Goal: Information Seeking & Learning: Learn about a topic

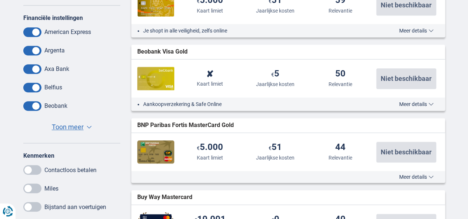
scroll to position [319, 0]
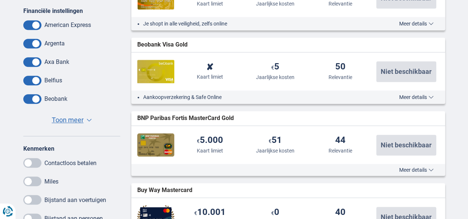
click at [348, 98] on li "Aankoopverzekering & Safe Online" at bounding box center [257, 97] width 228 height 7
click at [409, 96] on span "Meer details" at bounding box center [416, 97] width 34 height 5
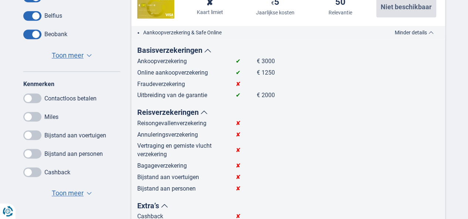
scroll to position [389, 0]
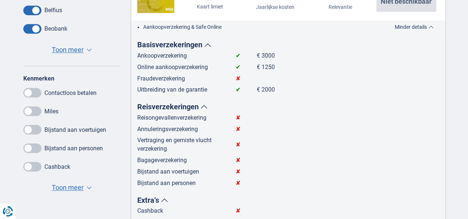
click at [40, 170] on label at bounding box center [32, 167] width 18 height 10
click at [0, 0] on input "checkbox" at bounding box center [0, 0] width 0 height 0
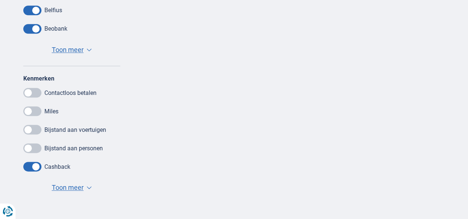
click at [31, 168] on span at bounding box center [32, 167] width 18 height 10
click at [0, 0] on input "checkbox" at bounding box center [0, 0] width 0 height 0
click at [31, 168] on span at bounding box center [32, 167] width 18 height 10
click at [0, 0] on input "checkbox" at bounding box center [0, 0] width 0 height 0
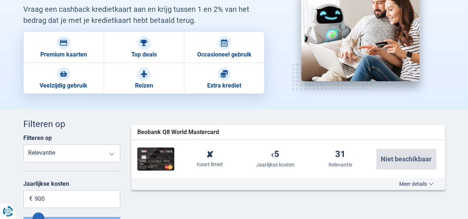
scroll to position [117, 0]
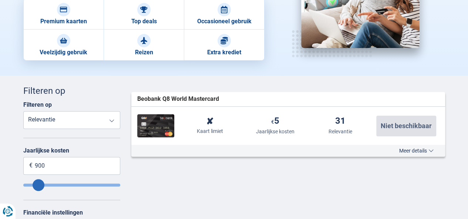
click at [416, 154] on div "Meer details Minder details" at bounding box center [288, 151] width 314 height 12
click at [404, 149] on span "Meer details" at bounding box center [416, 150] width 34 height 5
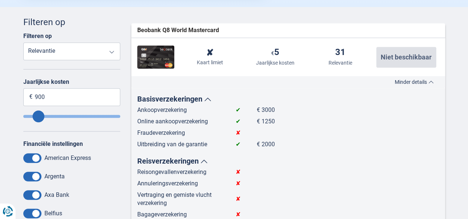
scroll to position [0, 0]
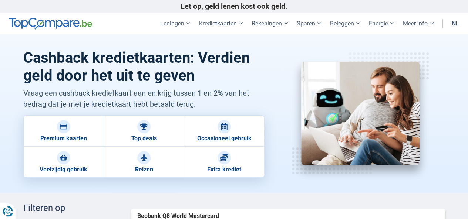
drag, startPoint x: 4, startPoint y: 0, endPoint x: 9, endPoint y: -6, distance: 7.9
